Goal: Obtain resource: Download file/media

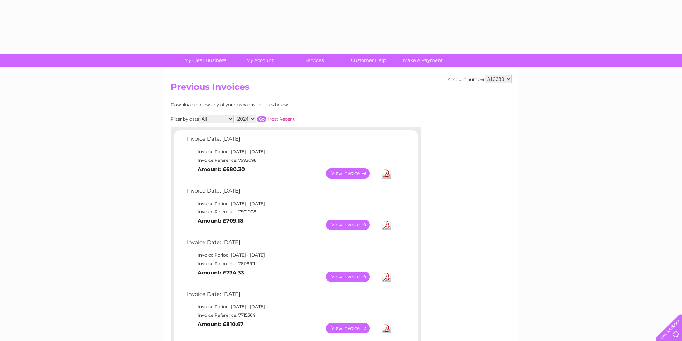
select select "2024"
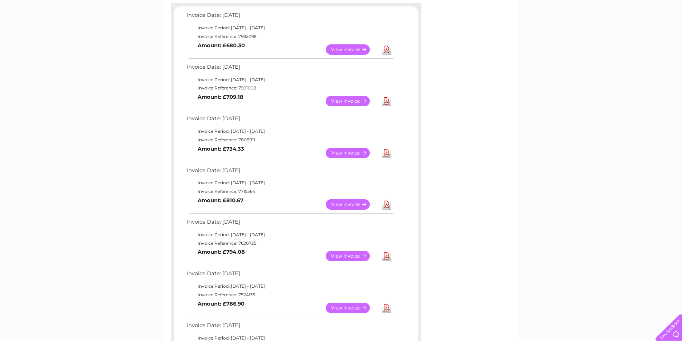
scroll to position [72, 0]
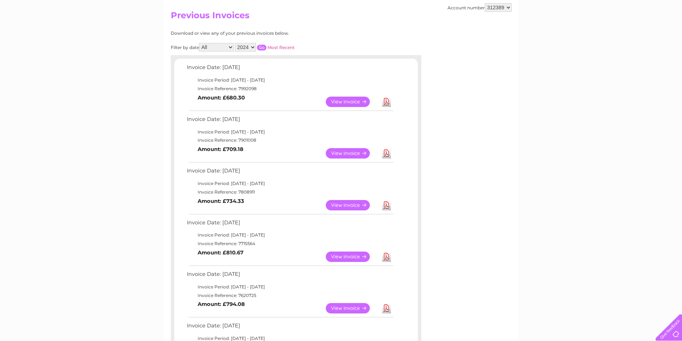
click at [247, 49] on select "2025 2024 2023 2022" at bounding box center [245, 47] width 21 height 9
click at [236, 43] on select "2025 2024 2023 2022" at bounding box center [245, 47] width 21 height 9
click at [259, 47] on input "button" at bounding box center [261, 48] width 9 height 6
click at [263, 47] on input "button" at bounding box center [261, 48] width 9 height 6
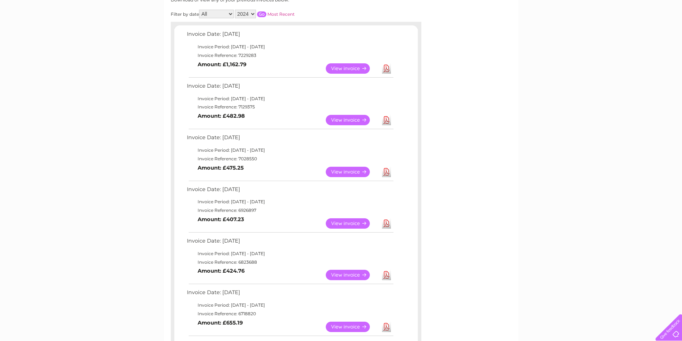
scroll to position [143, 0]
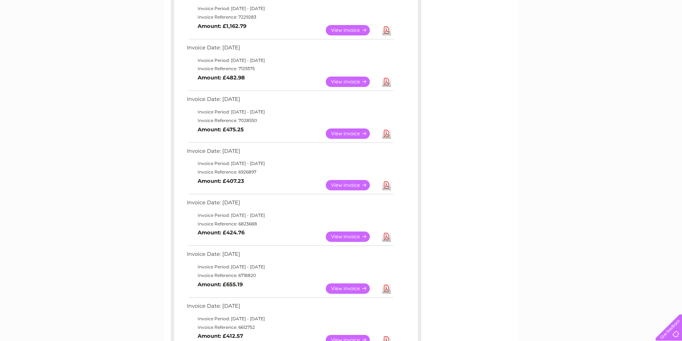
click at [347, 184] on link "View" at bounding box center [352, 185] width 53 height 10
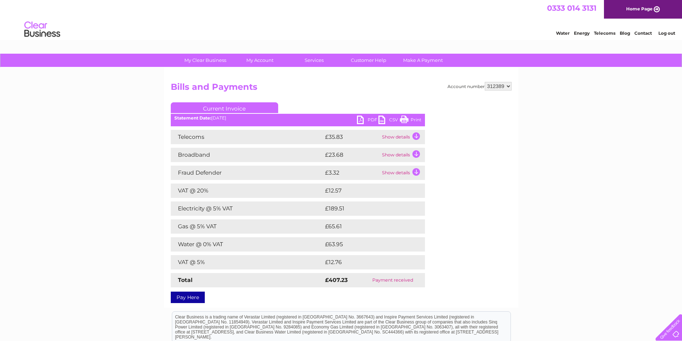
click at [369, 119] on link "PDF" at bounding box center [367, 121] width 21 height 10
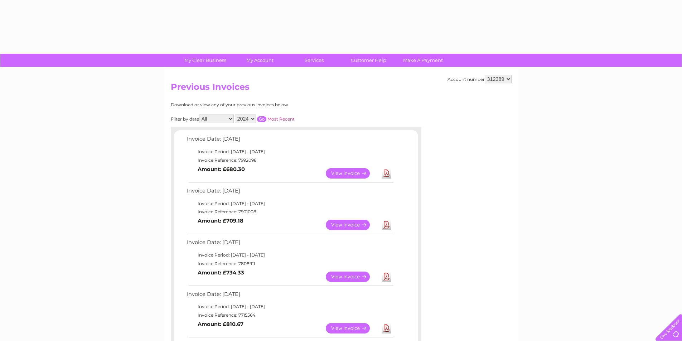
select select "2024"
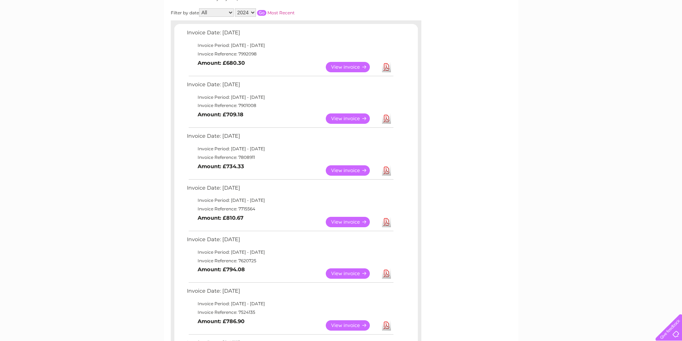
scroll to position [72, 0]
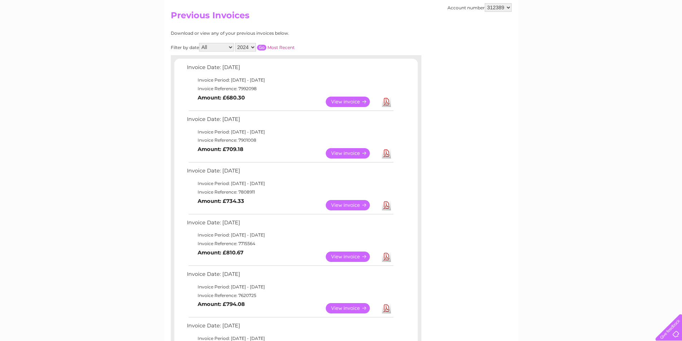
click at [253, 48] on select "2025 2024 2023 2022" at bounding box center [245, 47] width 21 height 9
click at [236, 43] on select "2025 2024 2023 2022" at bounding box center [245, 47] width 21 height 9
click at [263, 46] on input "button" at bounding box center [261, 48] width 9 height 6
click at [355, 205] on link "View" at bounding box center [352, 205] width 53 height 10
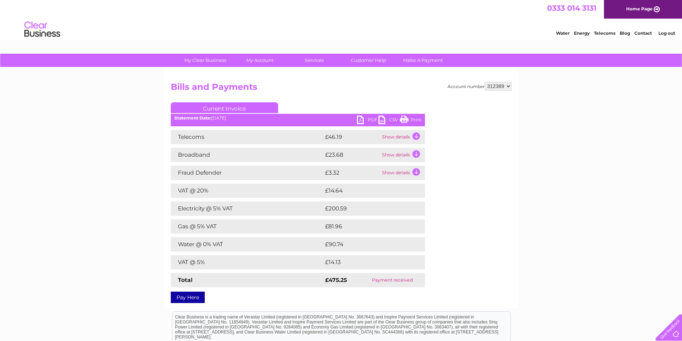
click at [368, 117] on link "PDF" at bounding box center [367, 121] width 21 height 10
